Goal: Navigation & Orientation: Find specific page/section

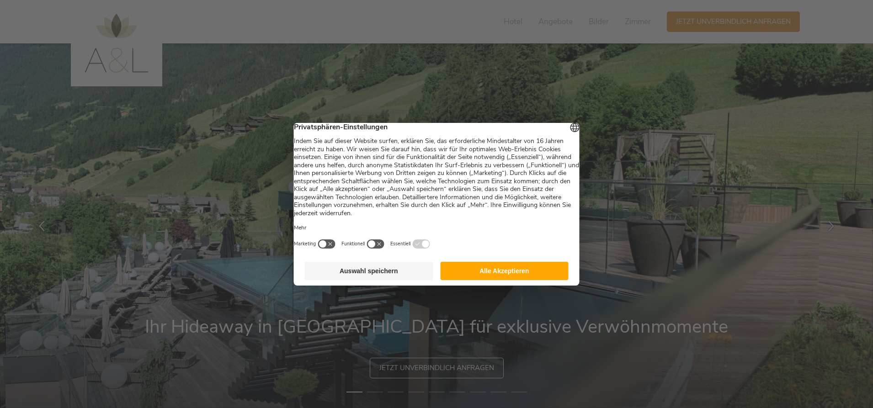
click at [502, 272] on button "Alle Akzeptieren" at bounding box center [504, 271] width 128 height 18
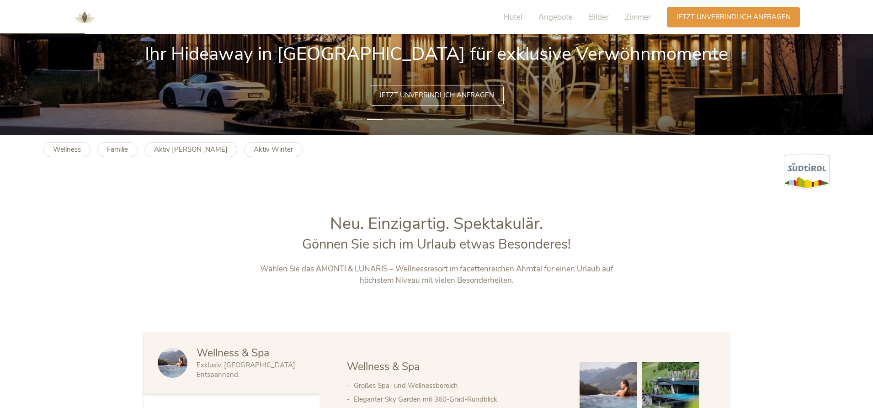
scroll to position [274, 0]
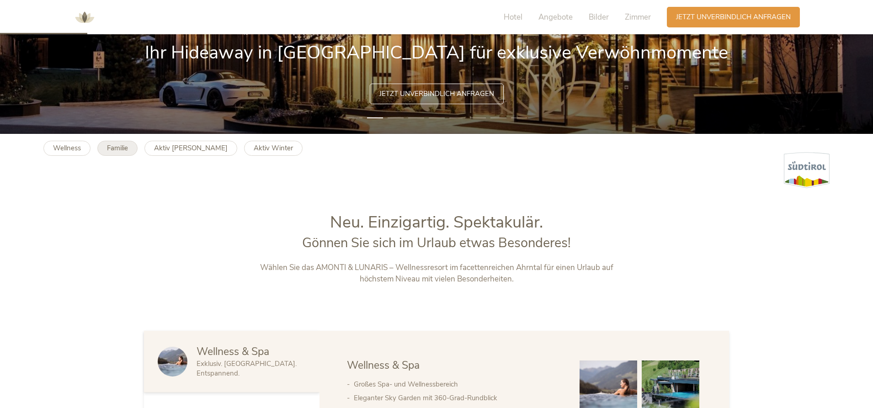
click at [123, 147] on b "Familie" at bounding box center [117, 148] width 21 height 9
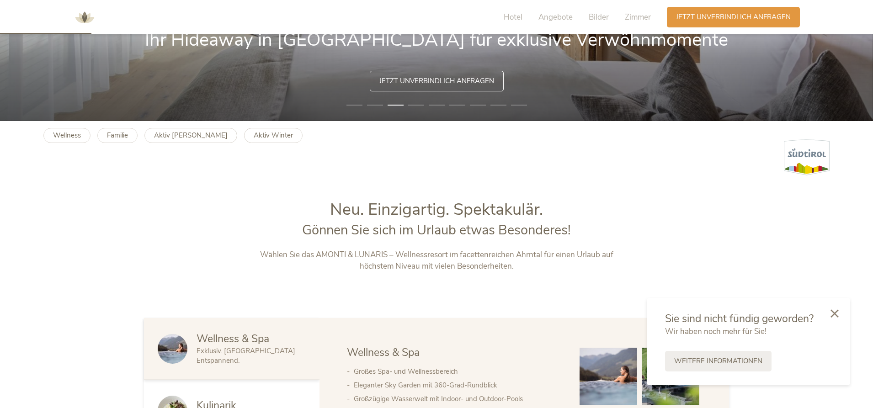
scroll to position [229, 0]
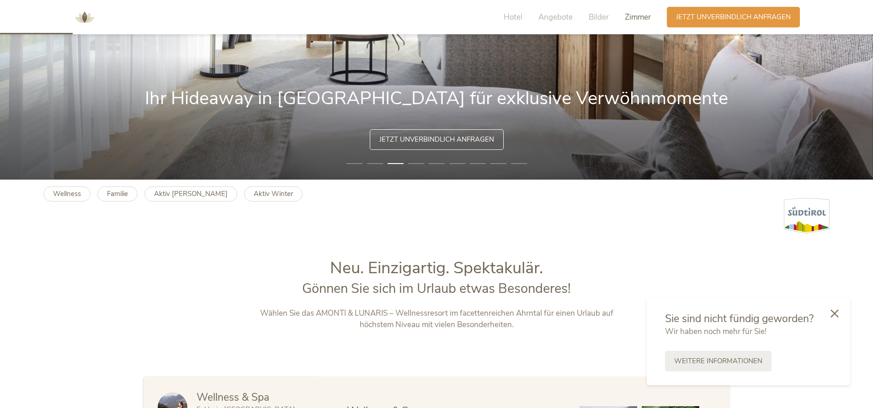
click at [636, 17] on span "Zimmer" at bounding box center [638, 17] width 26 height 11
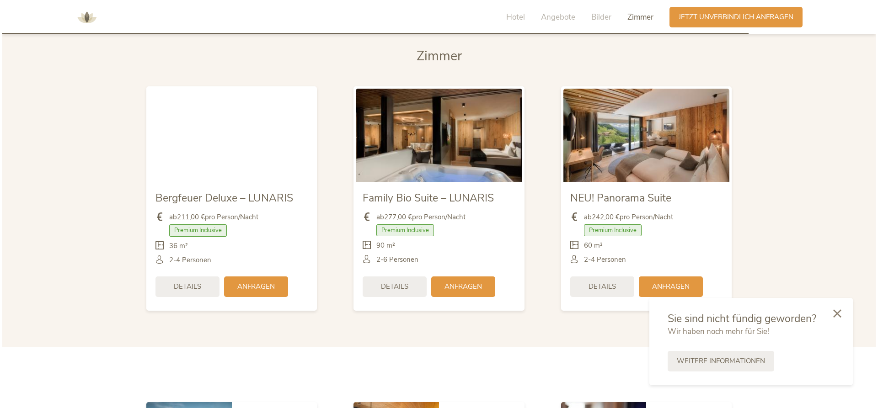
scroll to position [2147, 0]
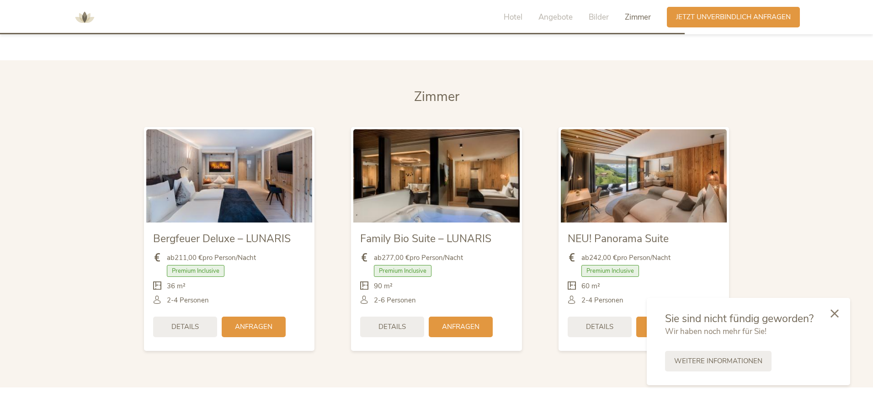
click at [401, 322] on span "Details" at bounding box center [392, 327] width 27 height 10
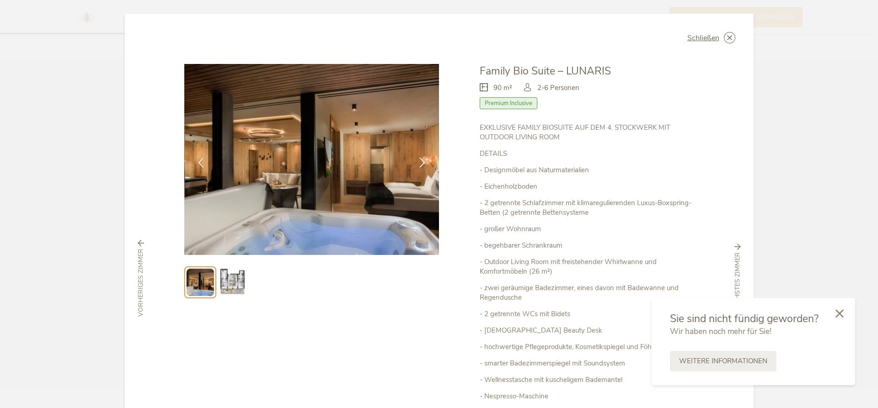
click at [240, 280] on img at bounding box center [232, 282] width 29 height 29
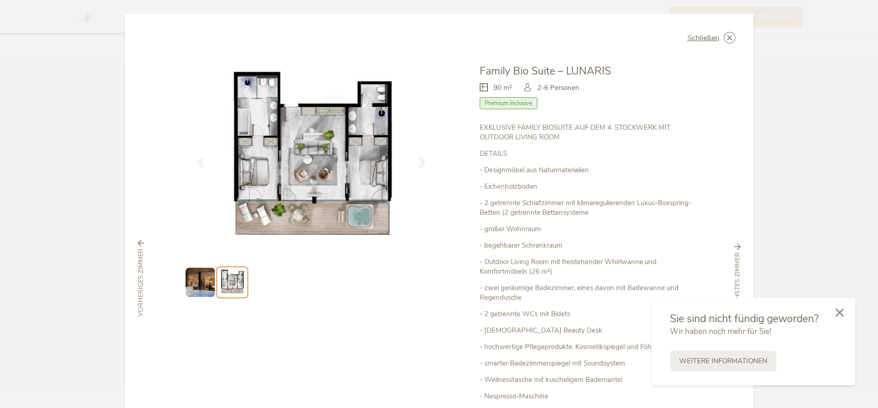
click at [841, 317] on div at bounding box center [839, 313] width 31 height 32
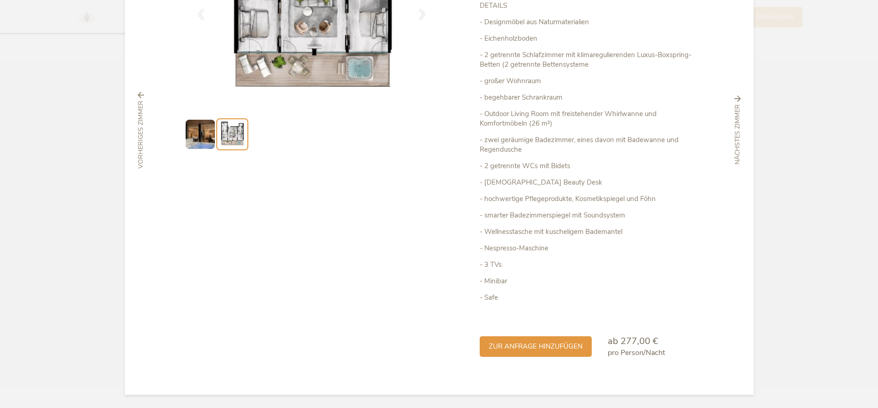
scroll to position [149, 0]
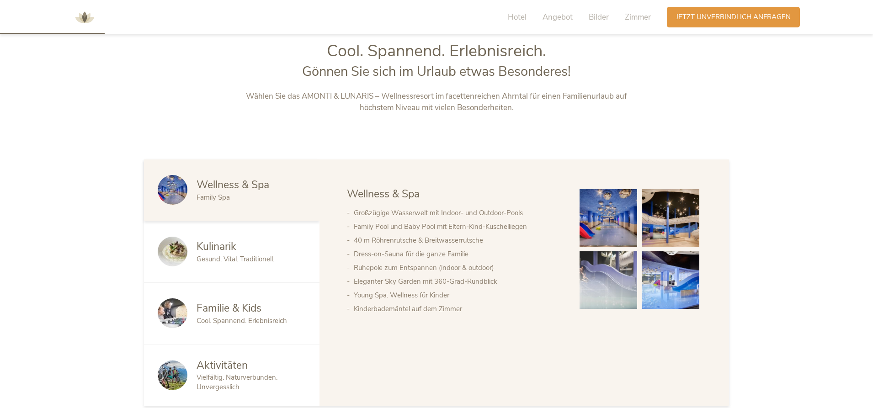
scroll to position [503, 0]
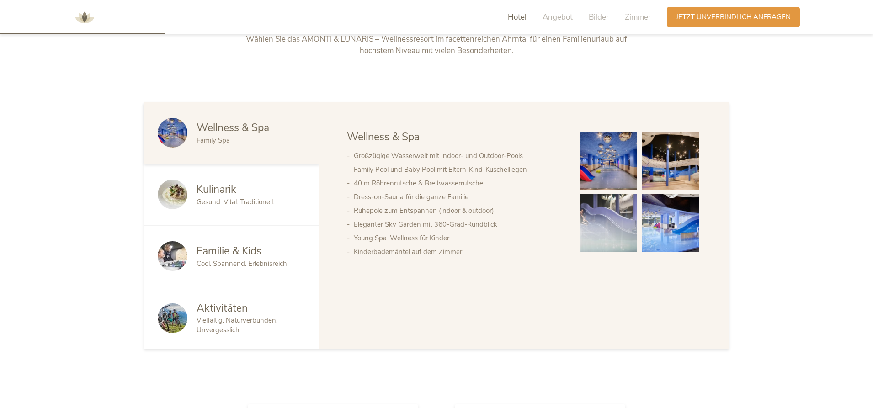
click at [224, 198] on span "Gesund. Vital. Traditionell." at bounding box center [236, 202] width 78 height 9
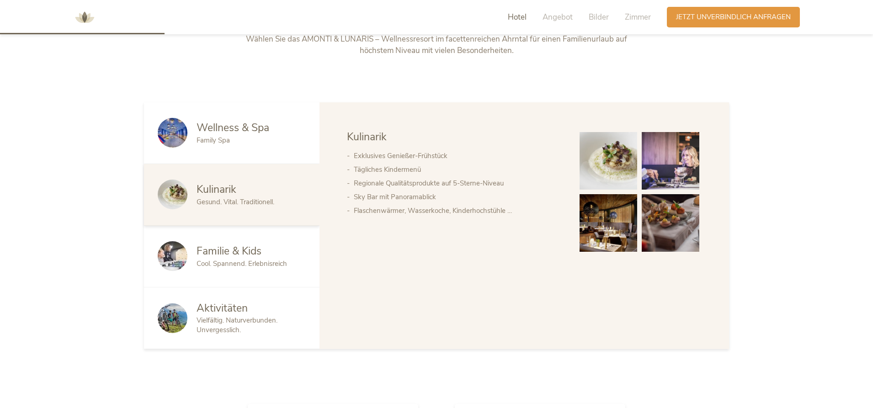
click at [226, 321] on span "Vielfältig. Naturverbunden. Unvergesslich." at bounding box center [237, 325] width 81 height 19
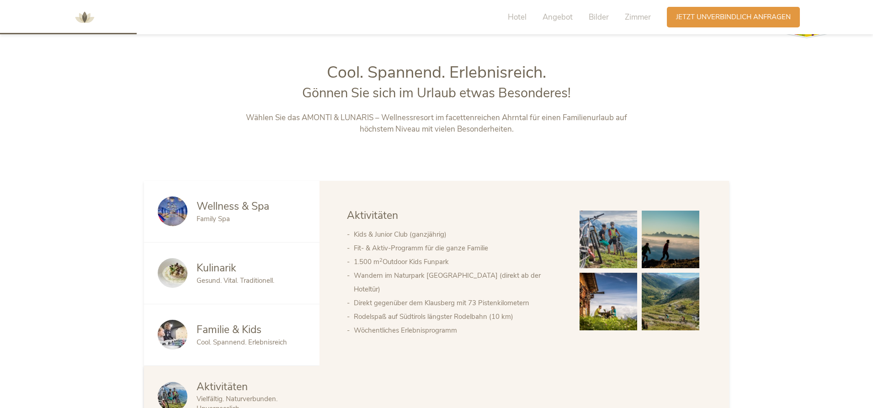
scroll to position [366, 0]
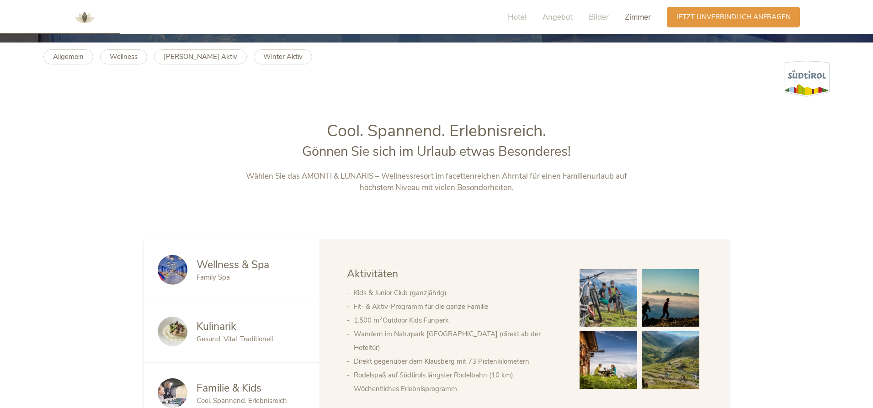
click at [640, 18] on span "Zimmer" at bounding box center [638, 17] width 26 height 11
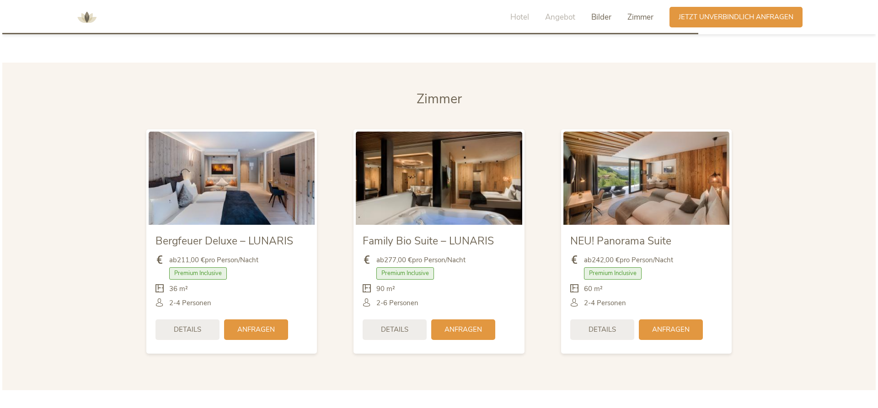
scroll to position [2152, 0]
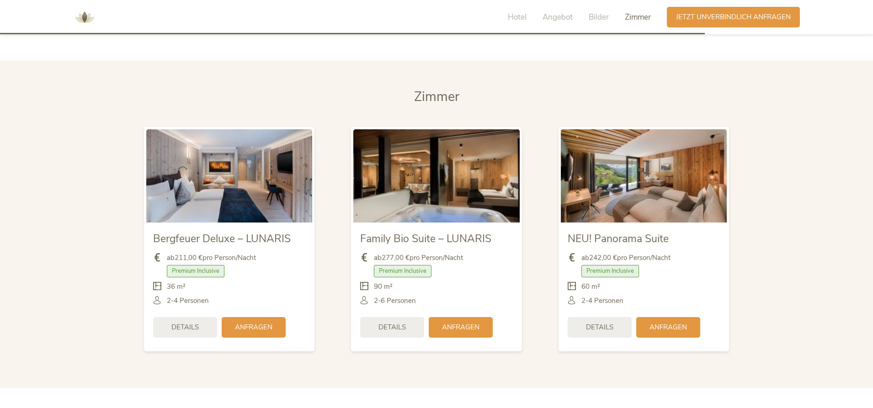
click at [644, 171] on img at bounding box center [644, 175] width 166 height 93
click at [599, 322] on span "Details" at bounding box center [599, 327] width 27 height 10
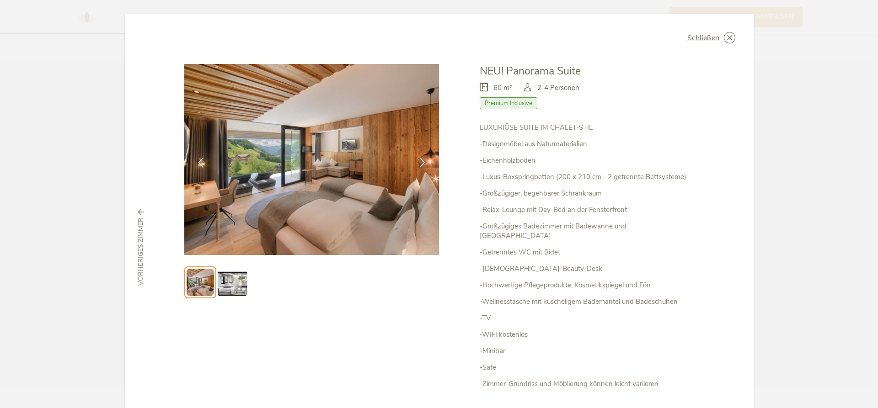
click at [235, 283] on img at bounding box center [232, 282] width 29 height 29
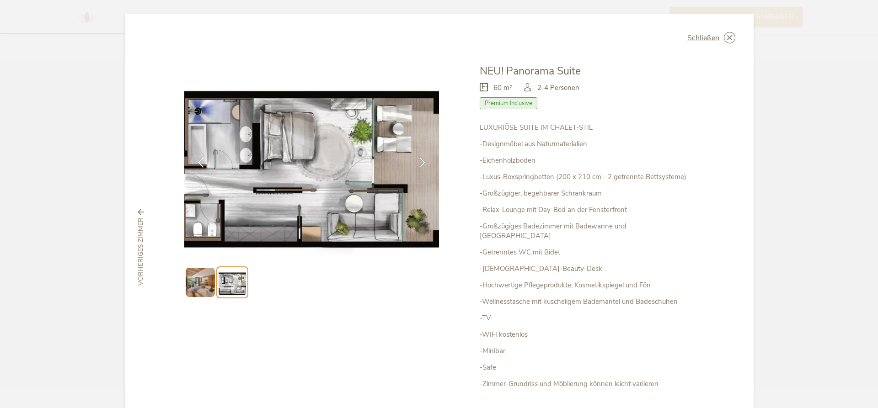
click at [198, 282] on img at bounding box center [200, 282] width 29 height 29
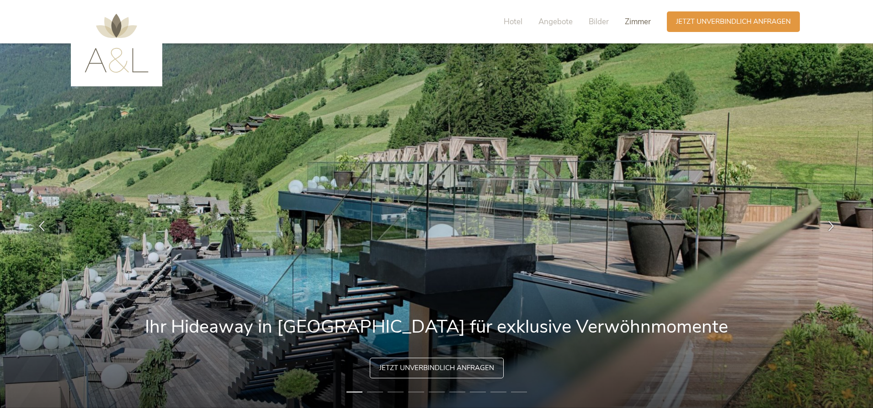
click at [636, 20] on span "Zimmer" at bounding box center [638, 21] width 26 height 11
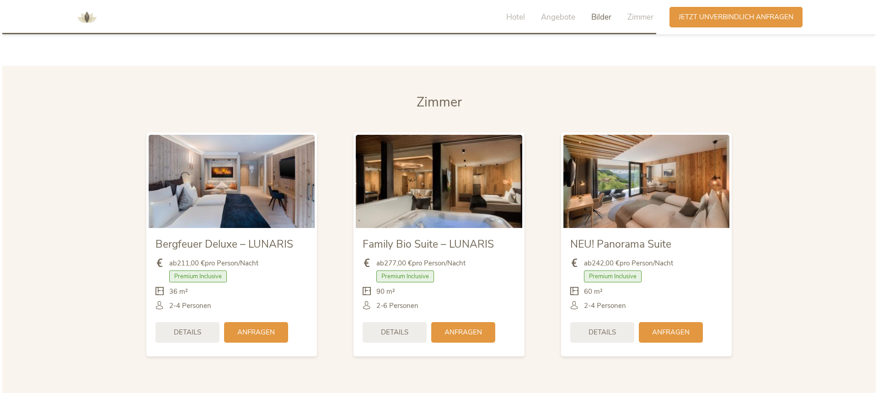
scroll to position [2147, 0]
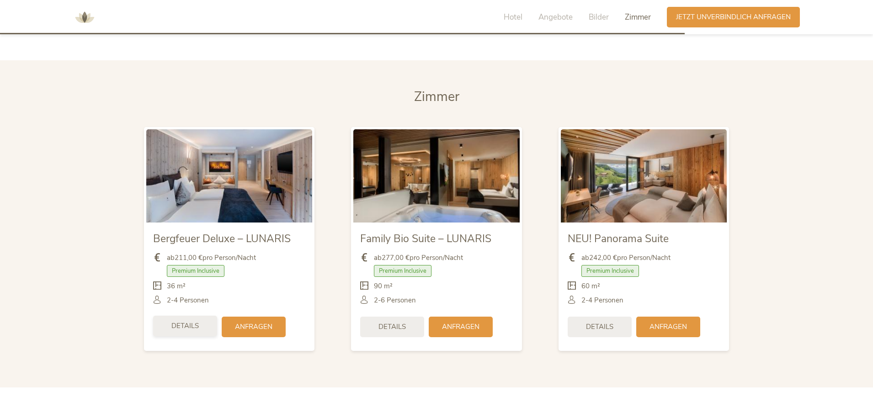
click at [180, 321] on span "Details" at bounding box center [184, 326] width 27 height 10
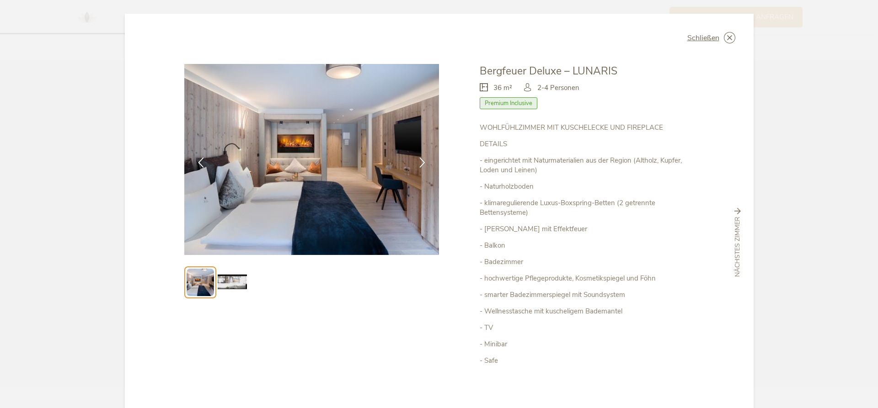
click at [230, 284] on img at bounding box center [232, 282] width 29 height 29
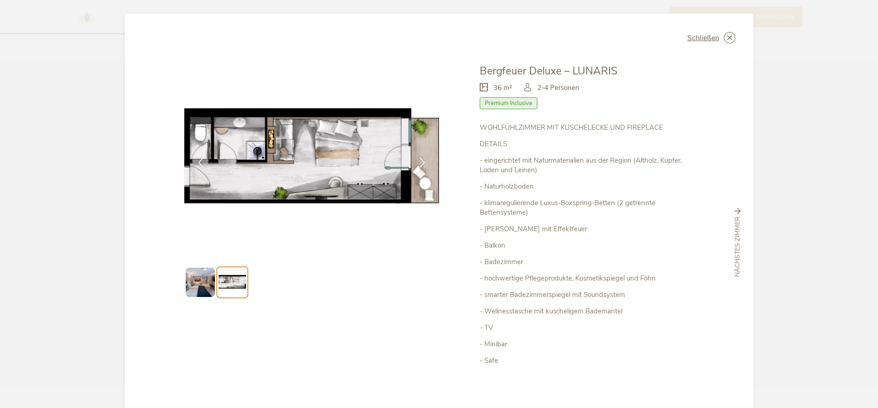
click at [203, 282] on img at bounding box center [200, 282] width 29 height 29
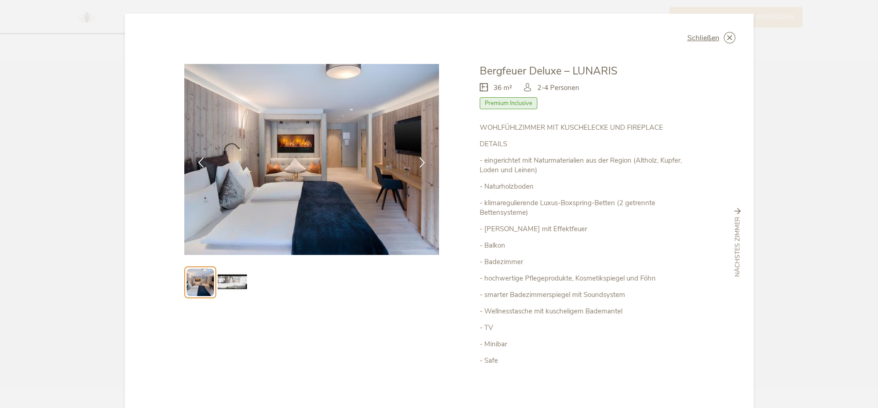
click at [236, 278] on img at bounding box center [232, 282] width 29 height 29
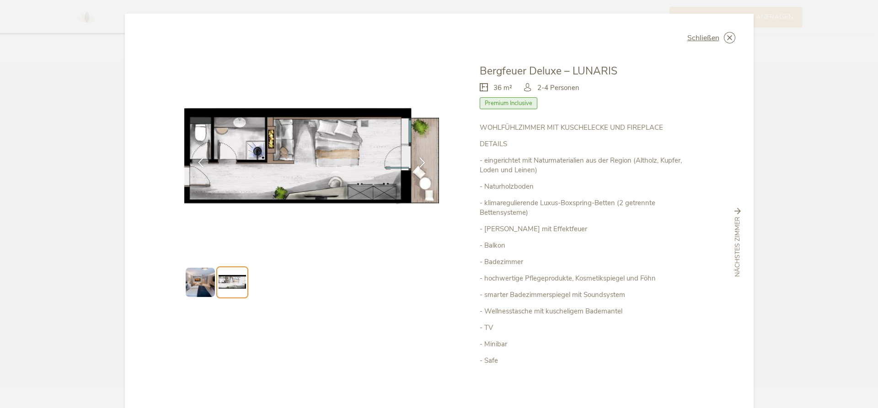
click at [197, 282] on img at bounding box center [200, 282] width 29 height 29
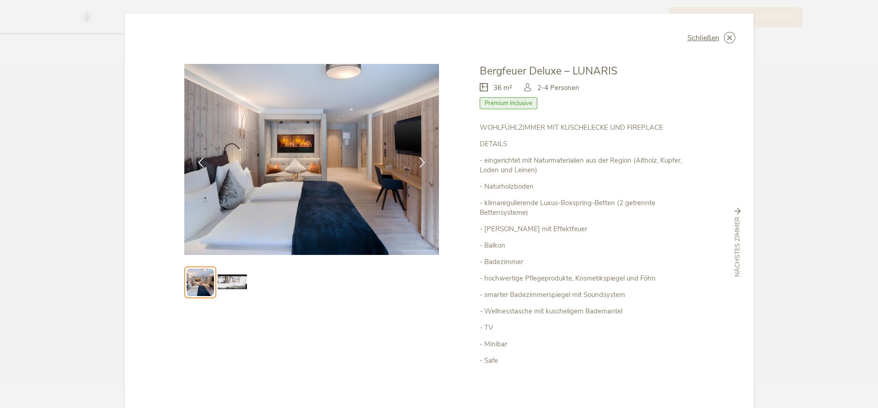
click at [293, 142] on img at bounding box center [311, 159] width 255 height 191
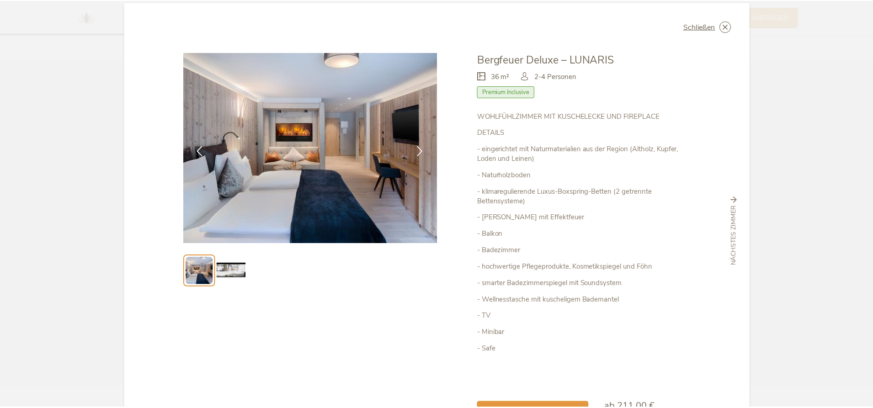
scroll to position [0, 0]
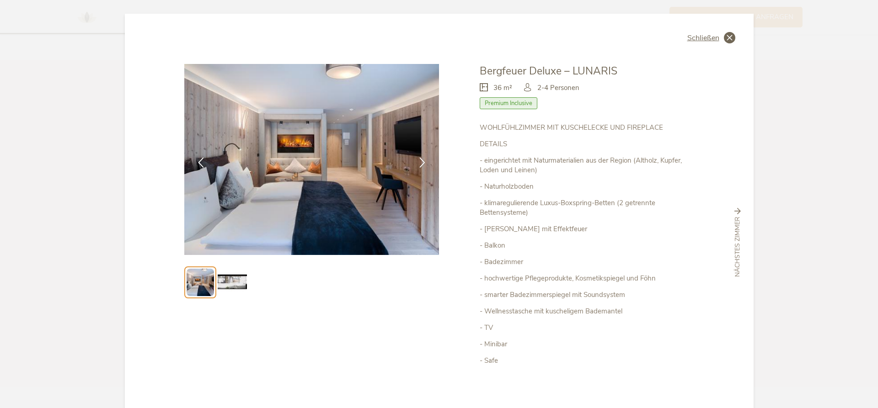
click at [728, 35] on icon at bounding box center [729, 37] width 11 height 11
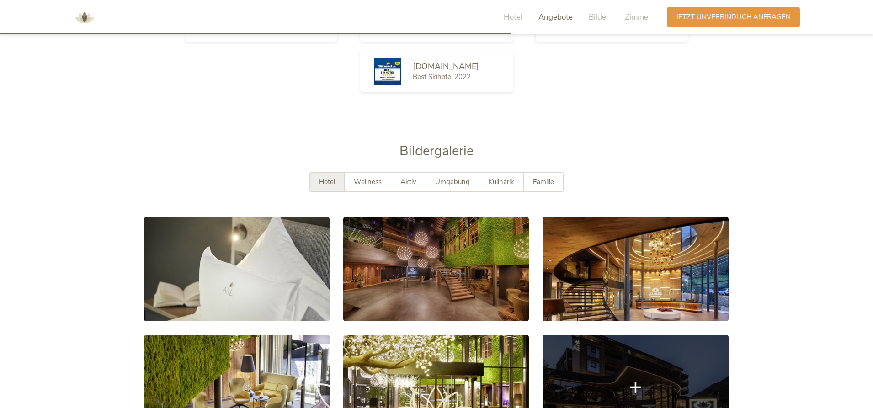
scroll to position [1502, 0]
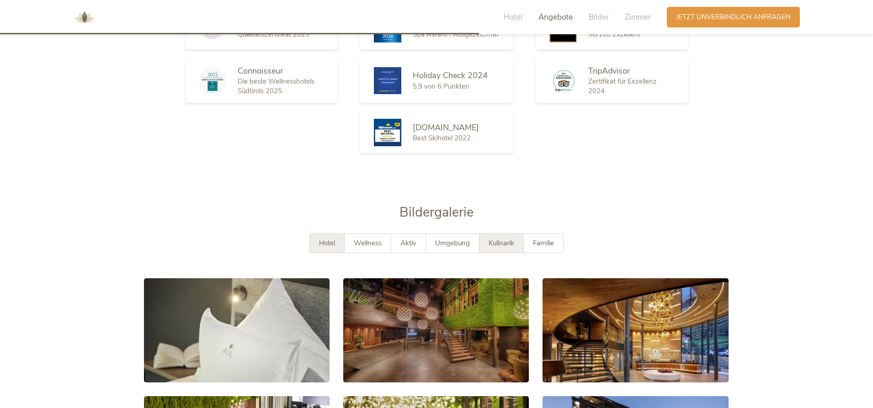
click at [500, 234] on div "Kulinarik" at bounding box center [502, 243] width 44 height 19
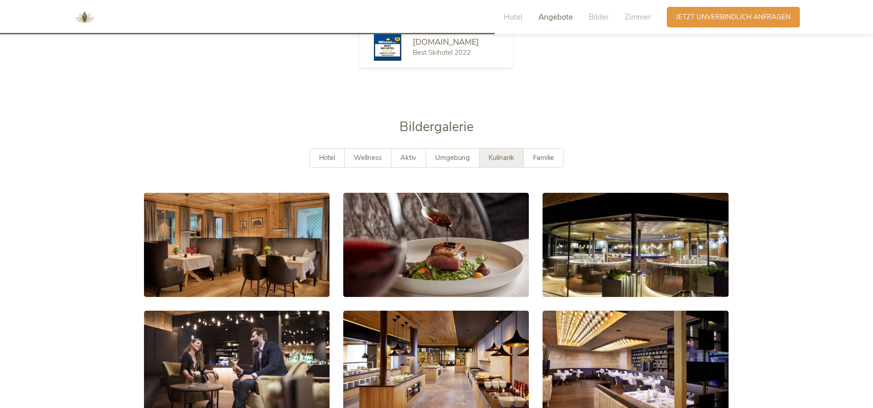
scroll to position [1685, 0]
